Goal: Transaction & Acquisition: Purchase product/service

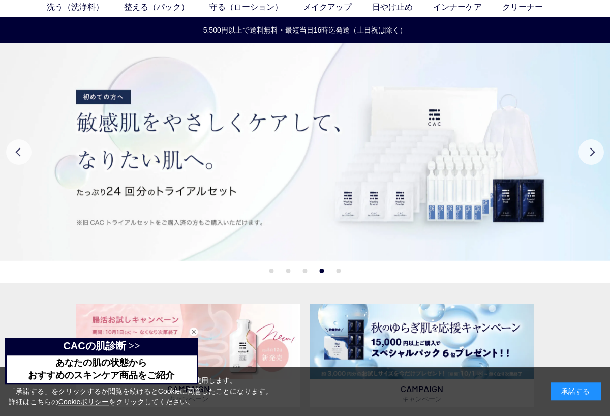
scroll to position [51, 0]
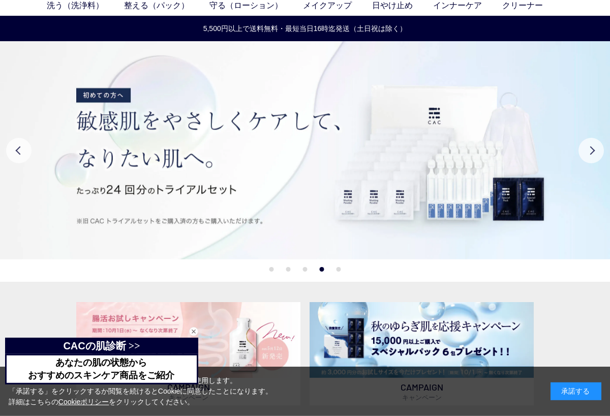
click at [594, 151] on button "Next" at bounding box center [591, 150] width 25 height 25
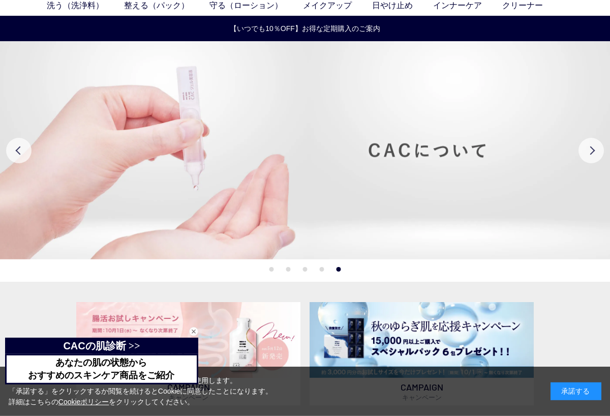
click at [590, 149] on button "Next" at bounding box center [591, 150] width 25 height 25
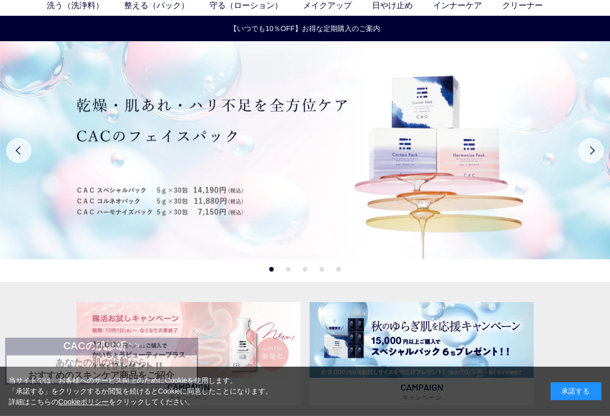
click at [597, 151] on button "Next" at bounding box center [591, 150] width 25 height 25
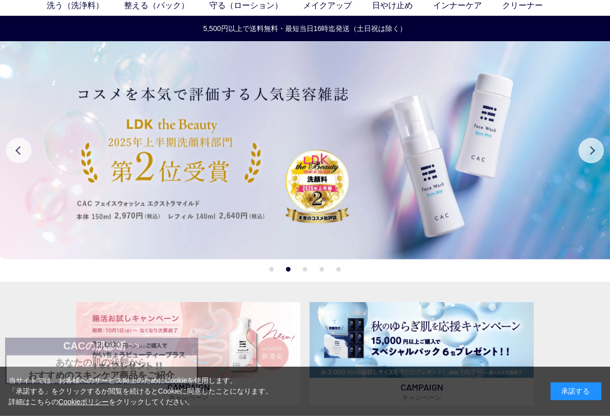
click at [591, 151] on button "Next" at bounding box center [591, 150] width 25 height 25
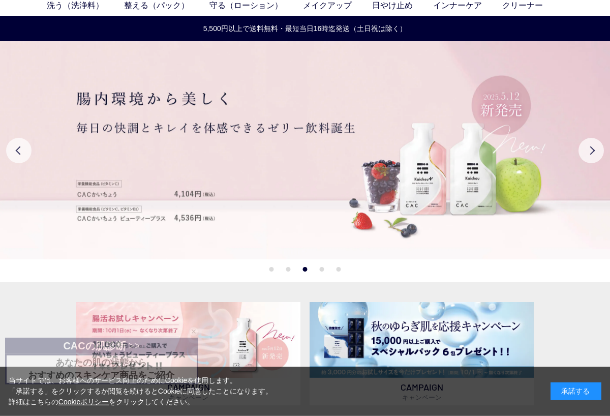
click at [599, 144] on button "Next" at bounding box center [591, 150] width 25 height 25
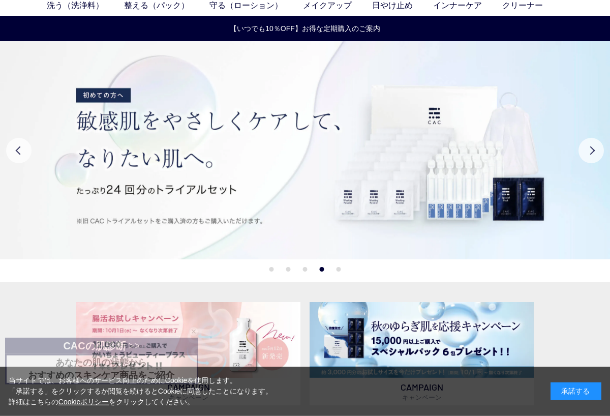
click at [593, 145] on button "Next" at bounding box center [591, 150] width 25 height 25
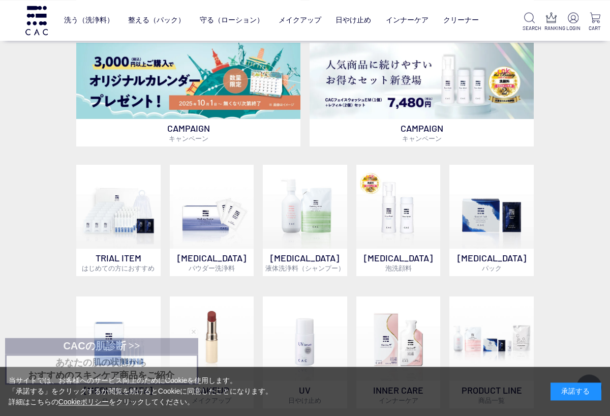
scroll to position [367, 0]
click at [303, 266] on span "液体洗浄料（シャンプー）" at bounding box center [304, 268] width 79 height 8
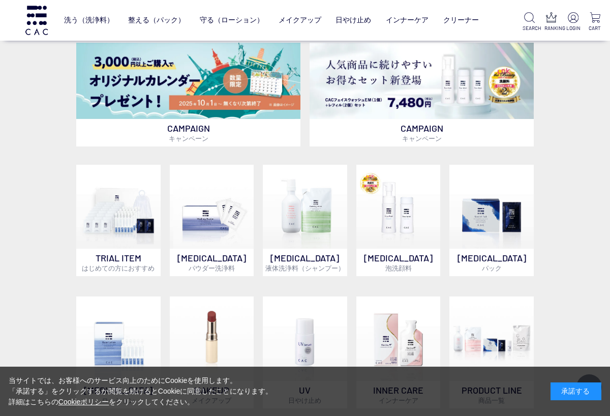
scroll to position [386, 0]
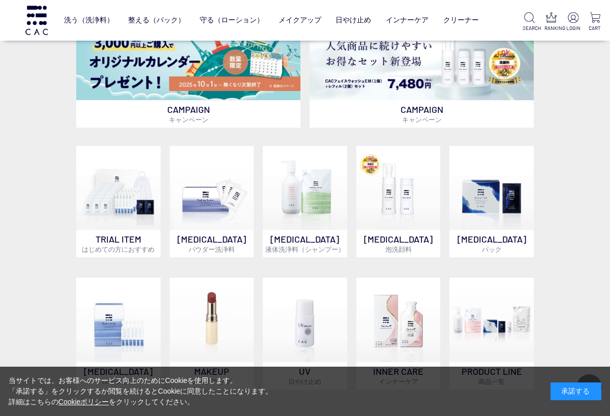
click at [401, 230] on img at bounding box center [398, 188] width 84 height 84
